Goal: Task Accomplishment & Management: Manage account settings

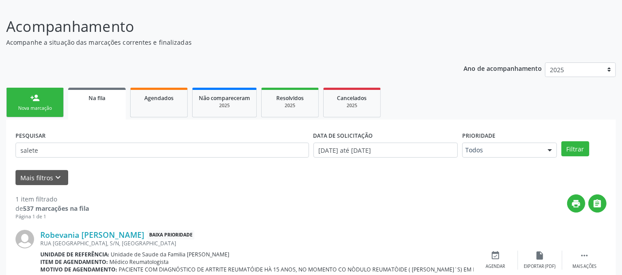
click at [562, 141] on button "Filtrar" at bounding box center [576, 148] width 28 height 15
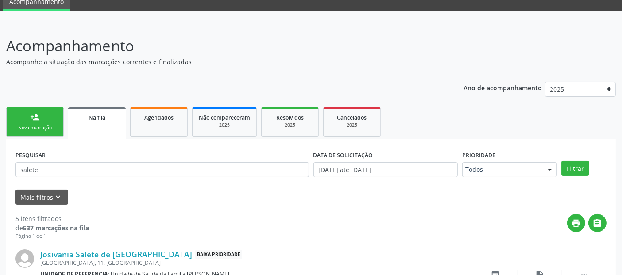
scroll to position [96, 0]
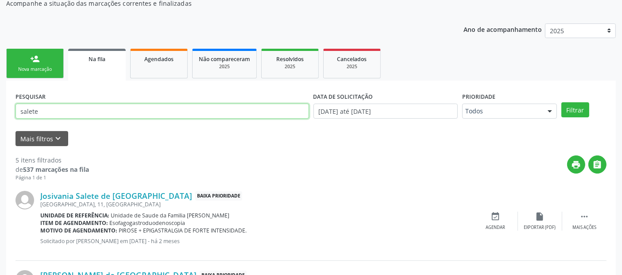
click at [159, 115] on input "salete" at bounding box center [163, 111] width 294 height 15
type input "[PERSON_NAME]"
click at [562, 102] on button "Filtrar" at bounding box center [576, 109] width 28 height 15
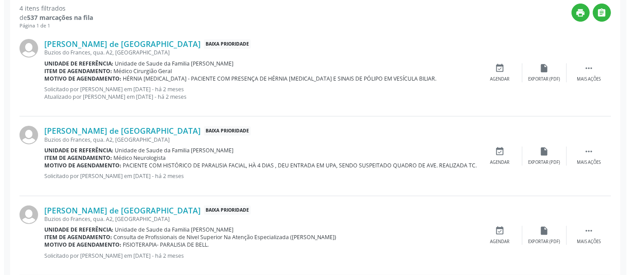
scroll to position [341, 0]
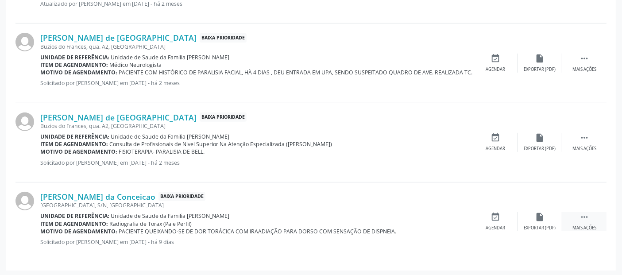
click at [589, 214] on icon "" at bounding box center [585, 217] width 10 height 10
click at [504, 223] on div "cancel Cancelar" at bounding box center [496, 221] width 44 height 19
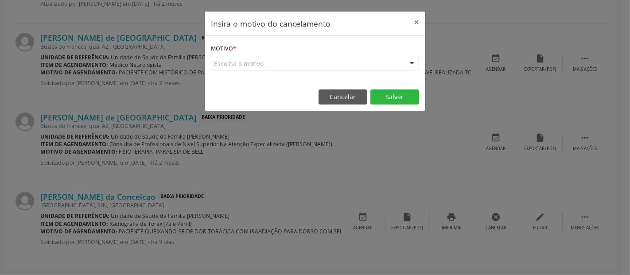
click at [318, 66] on div "Escolha o motivo" at bounding box center [315, 63] width 208 height 15
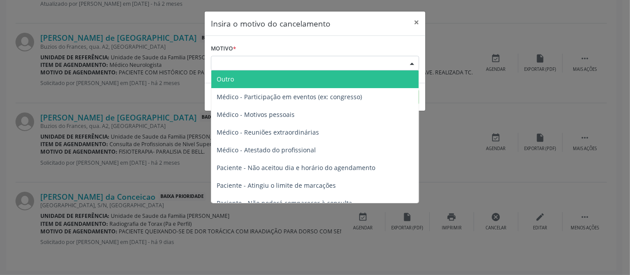
click at [302, 79] on span "Outro" at bounding box center [314, 79] width 207 height 18
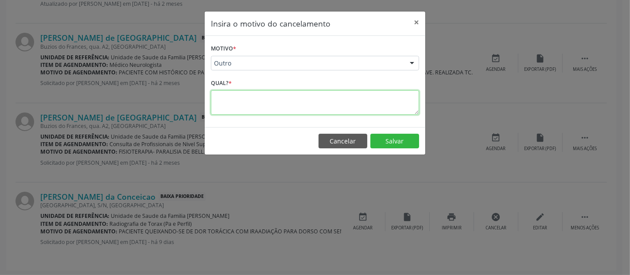
click at [281, 96] on textarea at bounding box center [315, 102] width 208 height 24
type textarea "Paciente mudou de area."
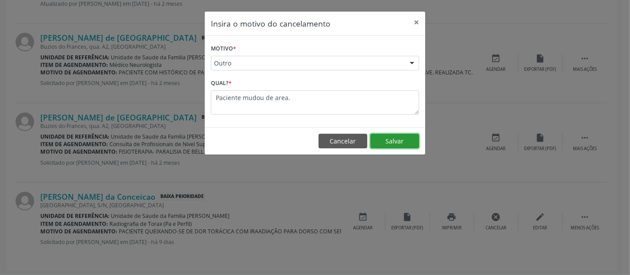
click at [400, 132] on footer "Cancelar Salvar" at bounding box center [315, 141] width 221 height 28
click at [396, 140] on button "Salvar" at bounding box center [394, 141] width 49 height 15
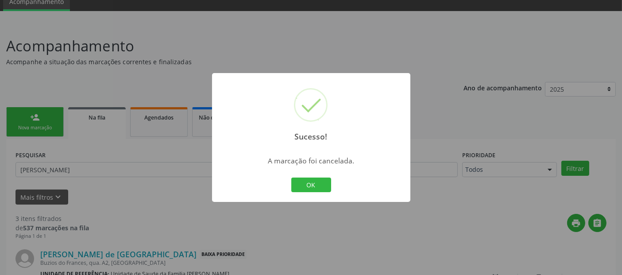
scroll to position [262, 0]
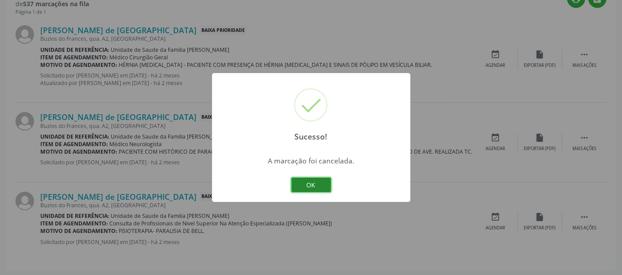
click at [314, 185] on button "OK" at bounding box center [312, 185] width 40 height 15
